Goal: Information Seeking & Learning: Learn about a topic

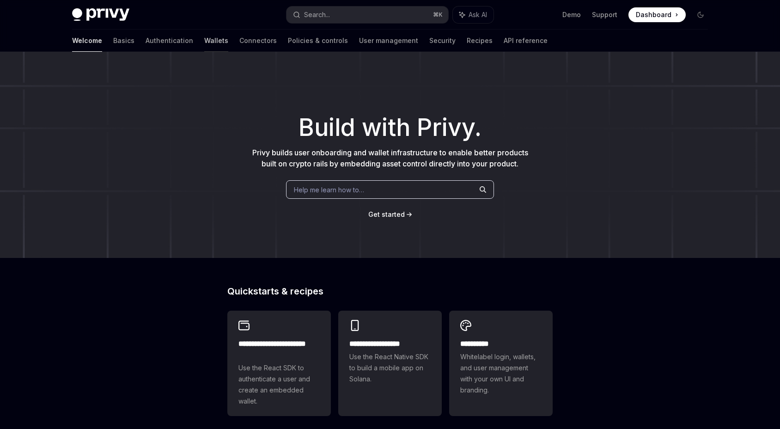
click at [204, 43] on link "Wallets" at bounding box center [216, 41] width 24 height 22
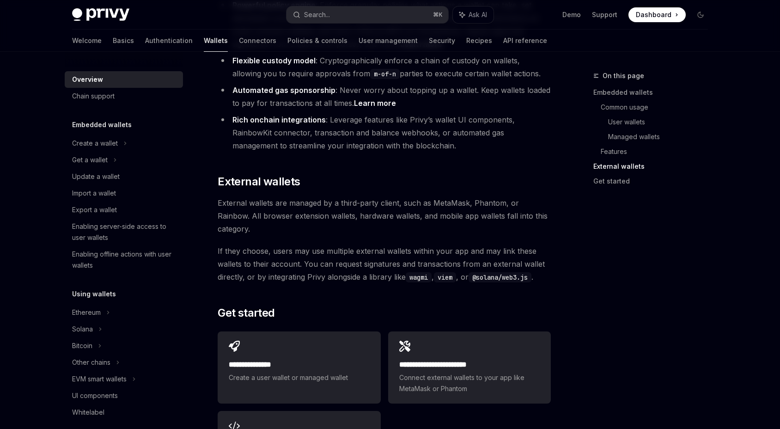
scroll to position [1271, 0]
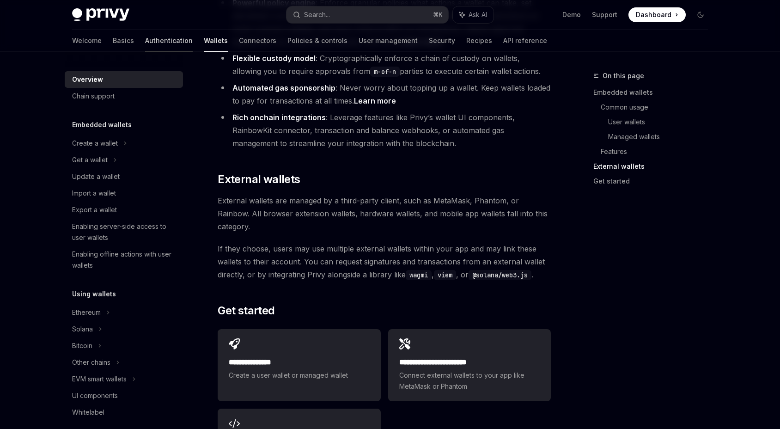
click at [145, 38] on link "Authentication" at bounding box center [169, 41] width 48 height 22
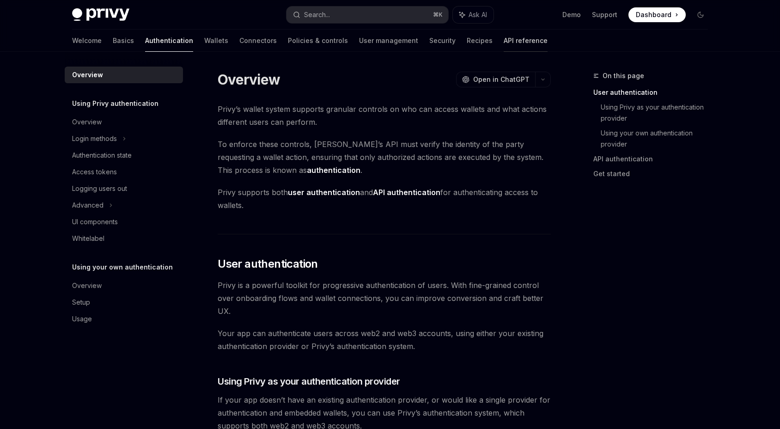
click at [504, 49] on link "API reference" at bounding box center [526, 41] width 44 height 22
type textarea "*"
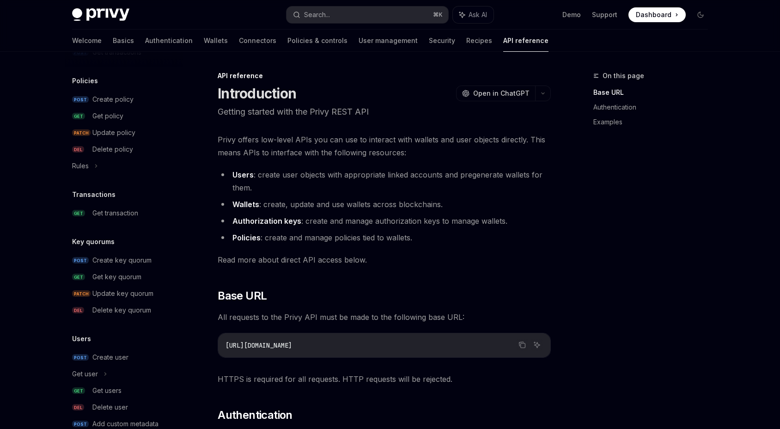
scroll to position [526, 0]
